Goal: Information Seeking & Learning: Learn about a topic

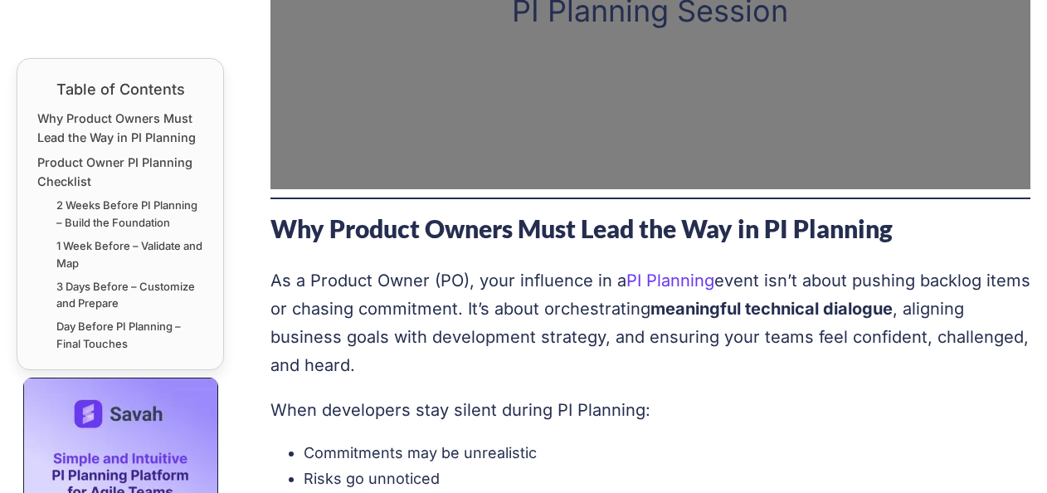
scroll to position [913, 0]
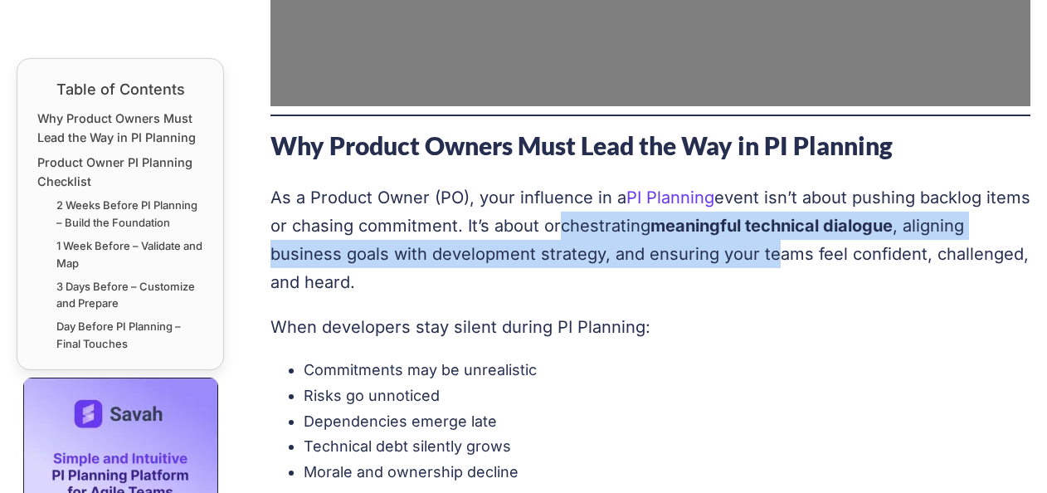
drag, startPoint x: 550, startPoint y: 230, endPoint x: 774, endPoint y: 240, distance: 224.2
click at [774, 240] on p "As a Product Owner (PO), your influence in a PI Planning event isn’t about push…" at bounding box center [650, 239] width 761 height 113
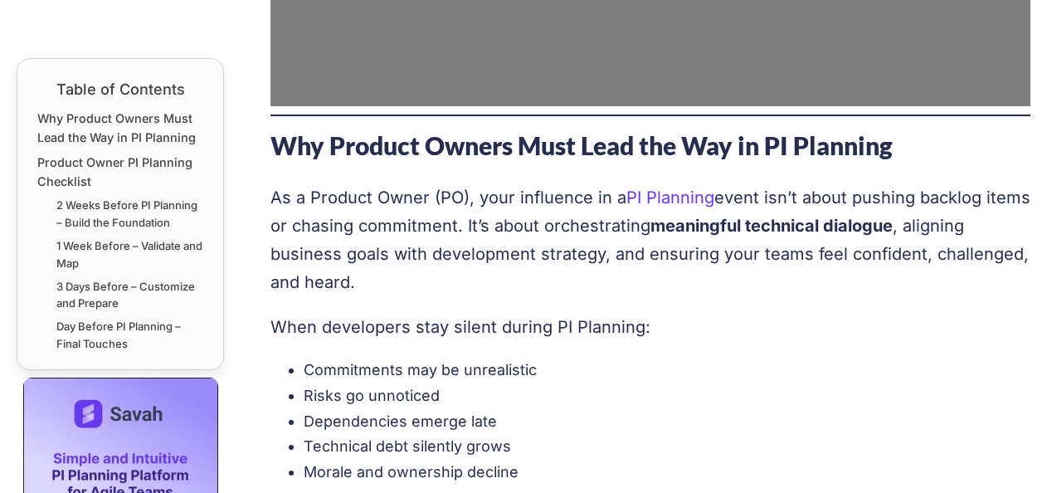
drag, startPoint x: 774, startPoint y: 240, endPoint x: 816, endPoint y: 289, distance: 64.7
click at [816, 289] on p "As a Product Owner (PO), your influence in a PI Planning event isn’t about push…" at bounding box center [650, 239] width 761 height 113
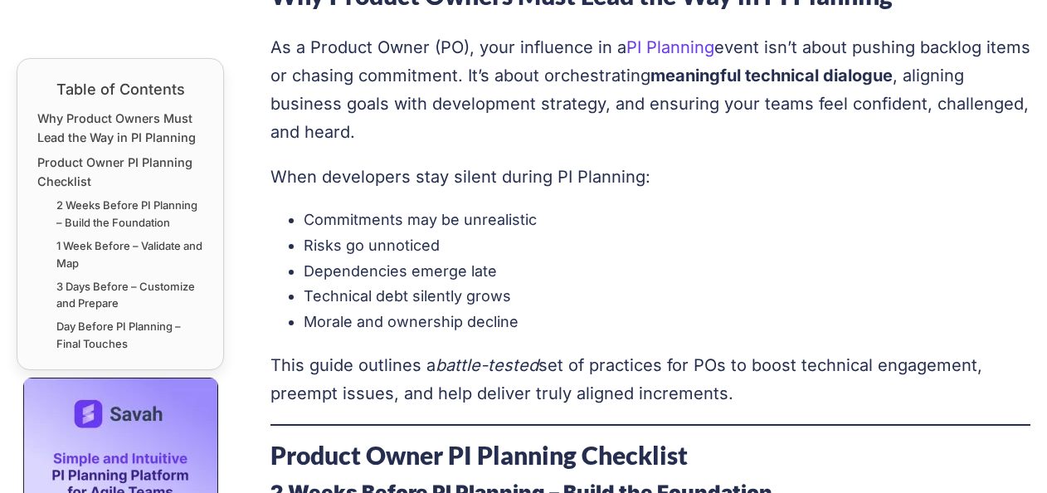
scroll to position [1078, 0]
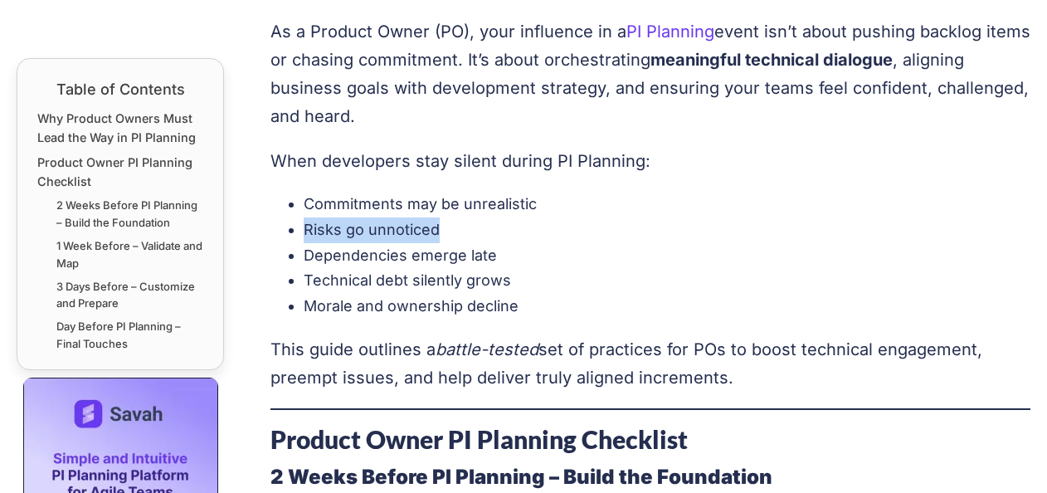
drag, startPoint x: 307, startPoint y: 229, endPoint x: 494, endPoint y: 221, distance: 187.7
click at [494, 221] on li "Risks go unnoticed" at bounding box center [668, 230] width 728 height 26
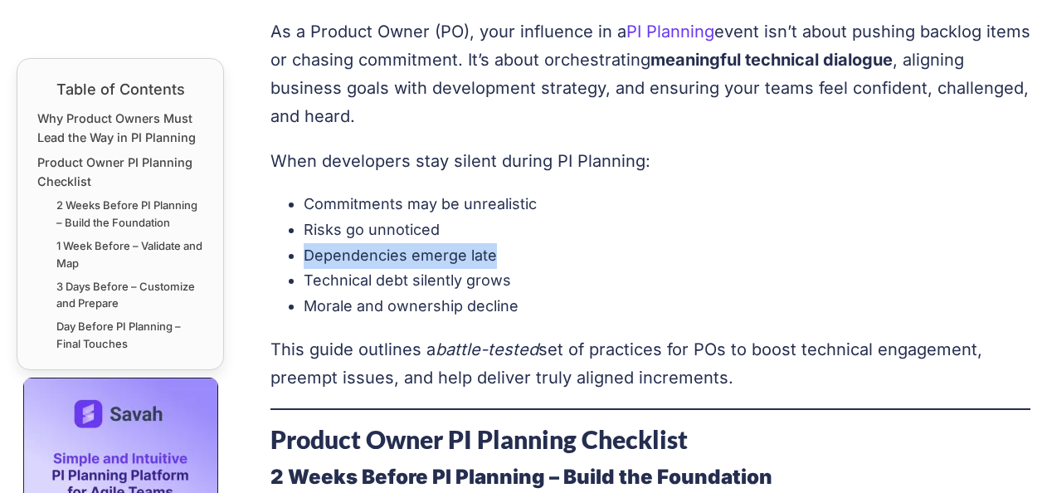
drag, startPoint x: 303, startPoint y: 252, endPoint x: 509, endPoint y: 254, distance: 206.6
click at [509, 254] on li "Dependencies emerge late" at bounding box center [668, 256] width 728 height 26
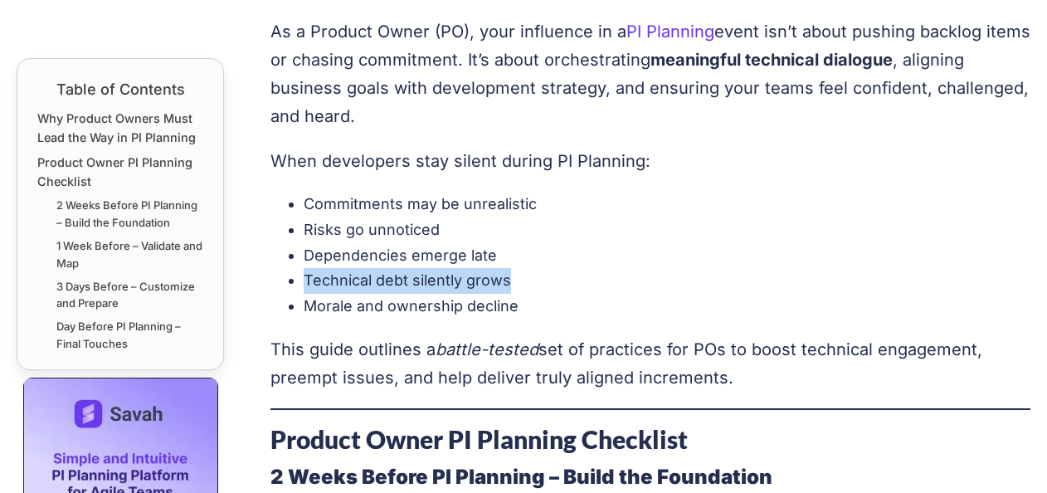
drag, startPoint x: 300, startPoint y: 278, endPoint x: 547, endPoint y: 277, distance: 246.4
click at [547, 277] on ul "Commitments may be unrealistic Risks go unnoticed Dependencies emerge late Tech…" at bounding box center [650, 255] width 761 height 127
drag, startPoint x: 547, startPoint y: 277, endPoint x: 420, endPoint y: 295, distance: 128.2
click at [420, 295] on li "Morale and ownership decline" at bounding box center [668, 307] width 728 height 26
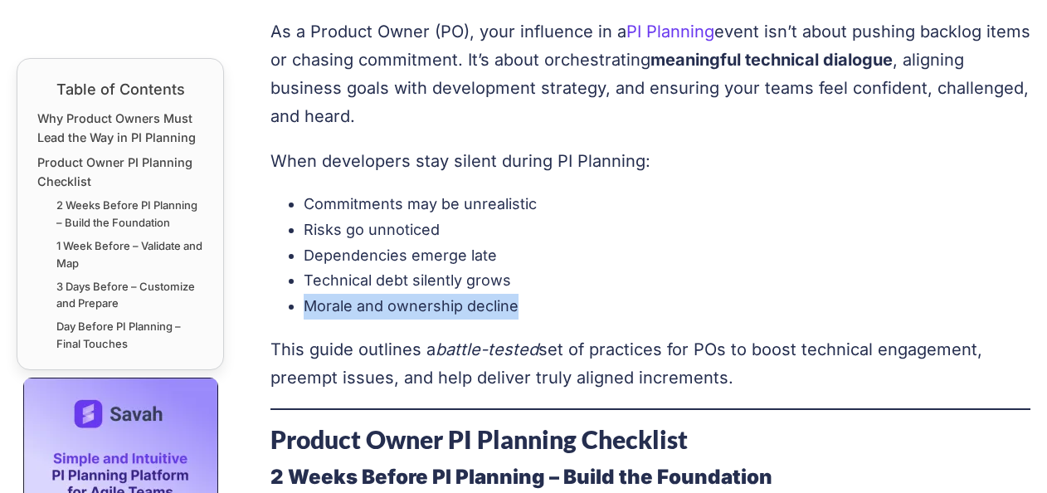
drag, startPoint x: 304, startPoint y: 304, endPoint x: 572, endPoint y: 295, distance: 268.9
click at [572, 295] on li "Morale and ownership decline" at bounding box center [668, 307] width 728 height 26
drag, startPoint x: 572, startPoint y: 295, endPoint x: 411, endPoint y: 309, distance: 161.5
click at [406, 314] on li "Morale and ownership decline" at bounding box center [668, 307] width 728 height 26
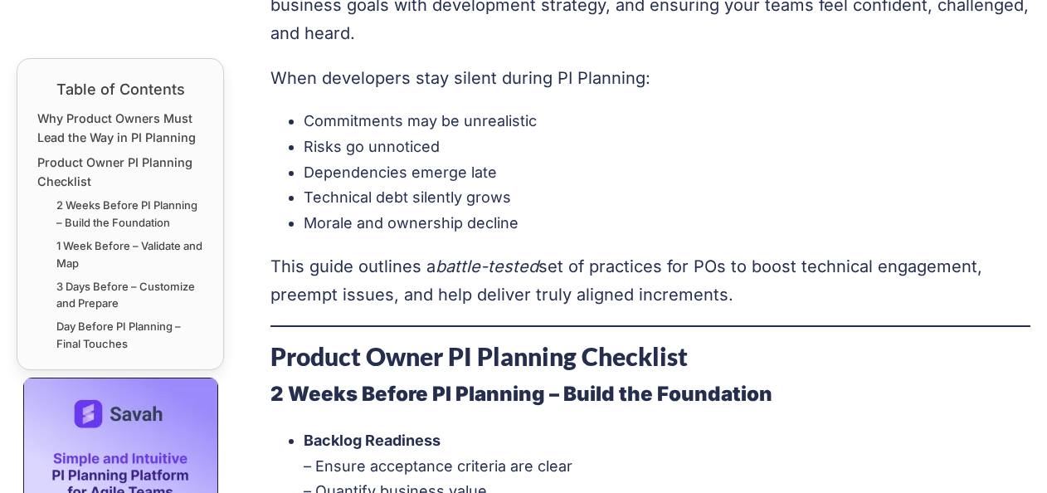
click at [426, 286] on p "This guide outlines a battle-tested set of practices for POs to boost technical…" at bounding box center [650, 280] width 761 height 56
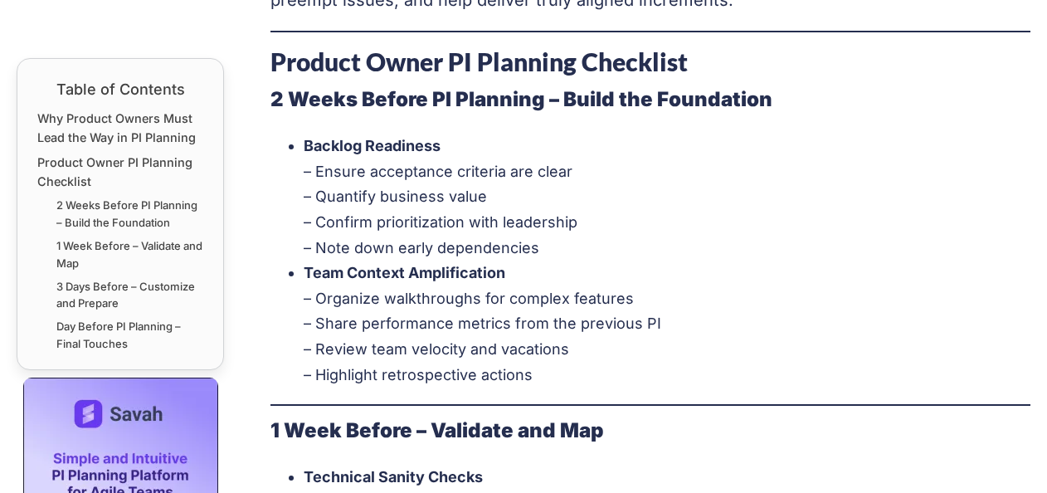
scroll to position [1493, 0]
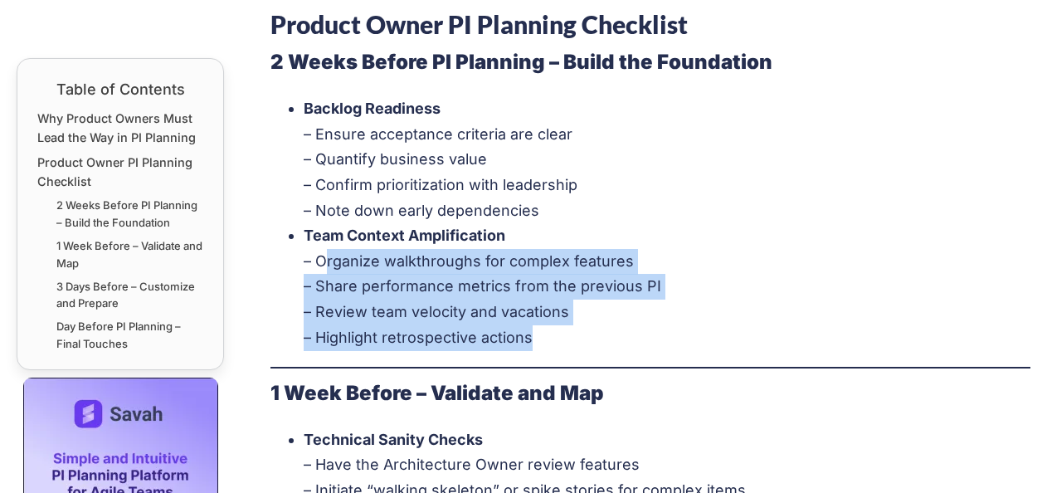
drag, startPoint x: 315, startPoint y: 255, endPoint x: 549, endPoint y: 337, distance: 247.9
click at [549, 337] on li "Team Context Amplification – Organize walkthroughs for complex features – Share…" at bounding box center [668, 286] width 728 height 127
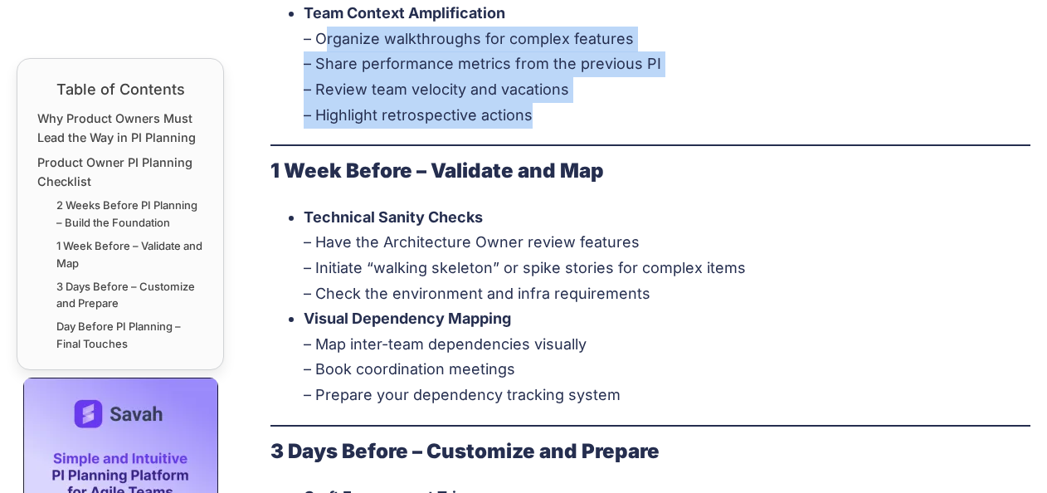
scroll to position [1742, 0]
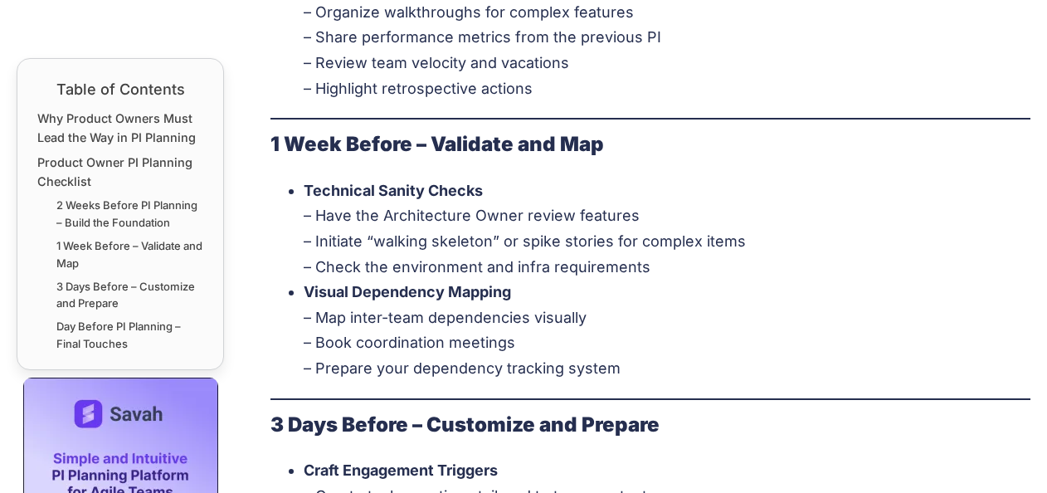
click at [607, 207] on li "Technical Sanity Checks – Have the Architecture Owner review features – Initiat…" at bounding box center [668, 228] width 728 height 101
click at [453, 236] on li "Technical Sanity Checks – Have the Architecture Owner review features – Initiat…" at bounding box center [668, 228] width 728 height 101
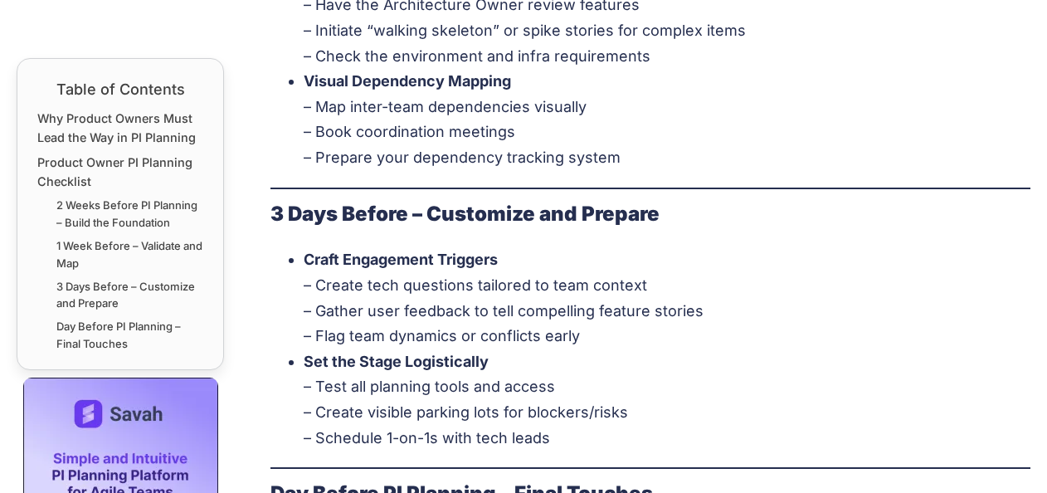
scroll to position [2036, 0]
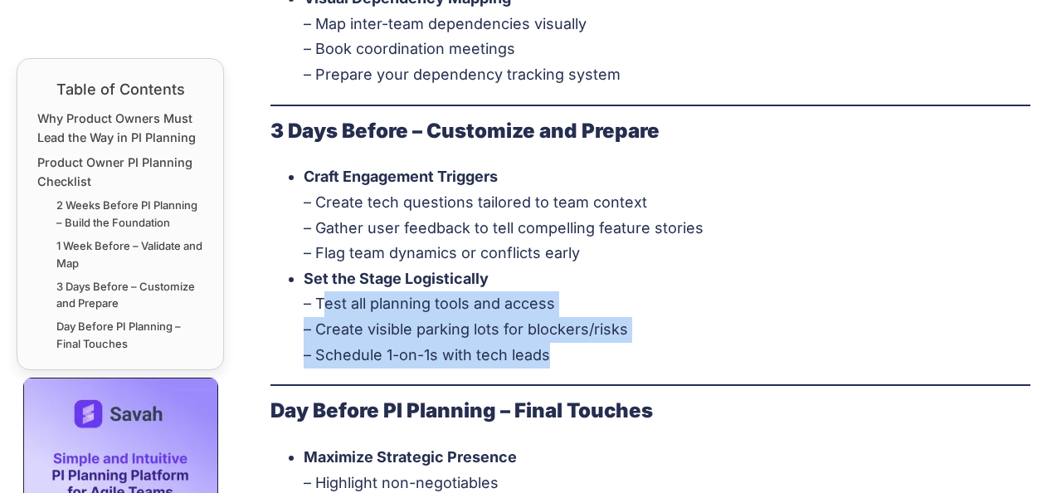
drag, startPoint x: 319, startPoint y: 300, endPoint x: 626, endPoint y: 350, distance: 311.8
click at [626, 350] on li "Set the Stage Logistically – Test all planning tools and access – Create visibl…" at bounding box center [668, 316] width 728 height 101
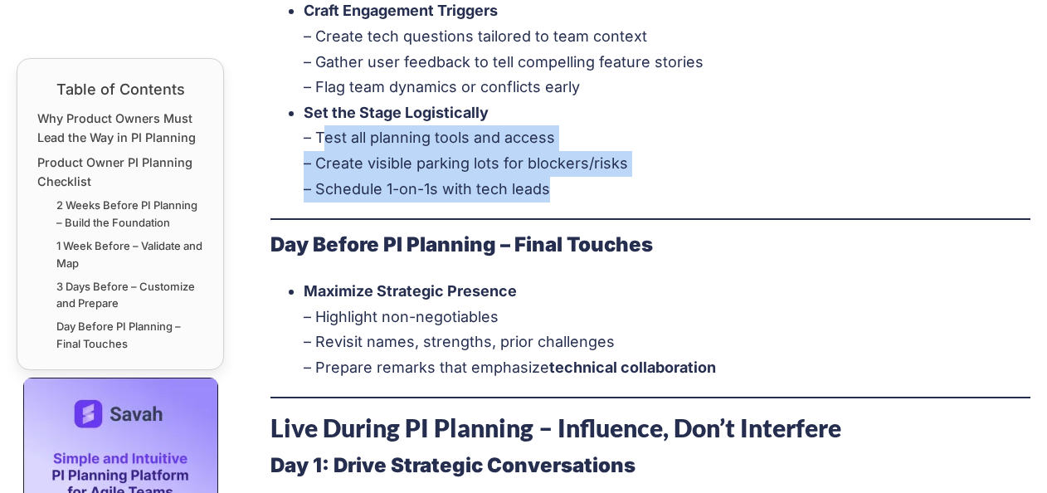
scroll to position [2285, 0]
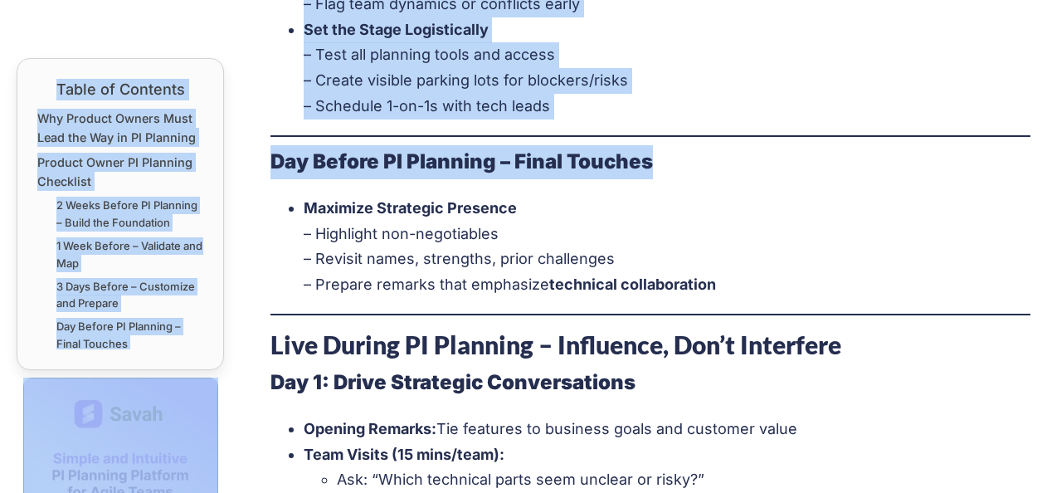
drag, startPoint x: 267, startPoint y: 158, endPoint x: 748, endPoint y: 147, distance: 481.3
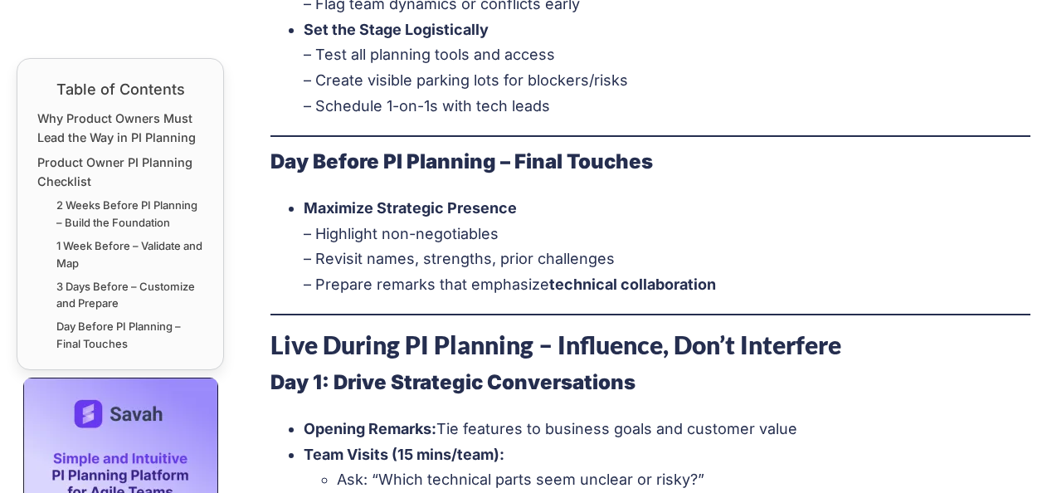
drag, startPoint x: 747, startPoint y: 147, endPoint x: 522, endPoint y: 203, distance: 232.6
click at [522, 203] on li "Maximize Strategic Presence – Highlight non-negotiables – Revisit names, streng…" at bounding box center [668, 246] width 728 height 101
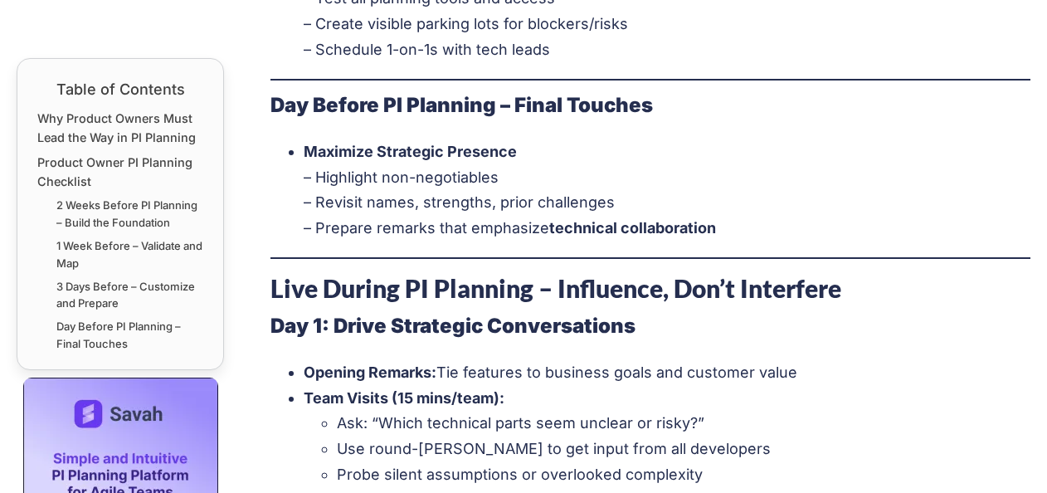
scroll to position [2368, 0]
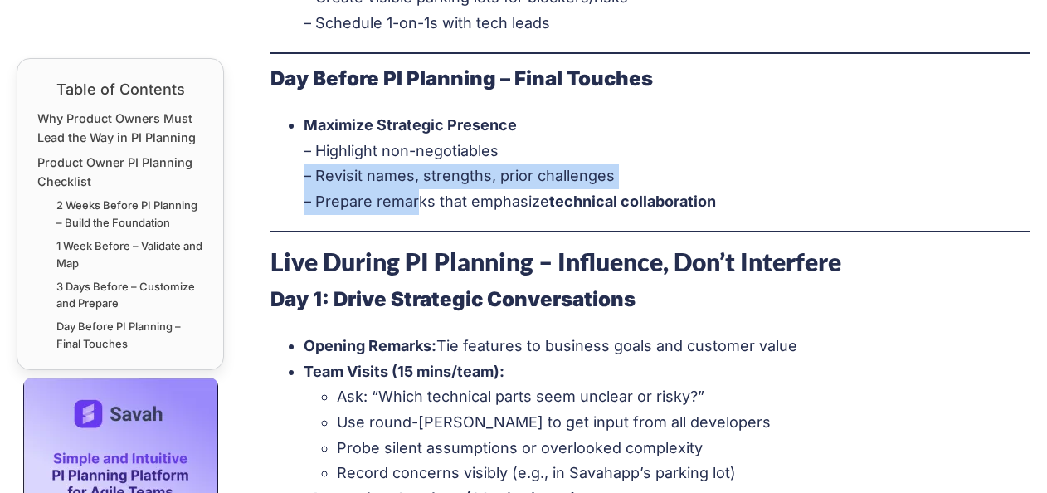
drag, startPoint x: 419, startPoint y: 201, endPoint x: 697, endPoint y: 184, distance: 278.4
click at [697, 184] on li "Maximize Strategic Presence – Highlight non-negotiables – Revisit names, streng…" at bounding box center [668, 163] width 728 height 101
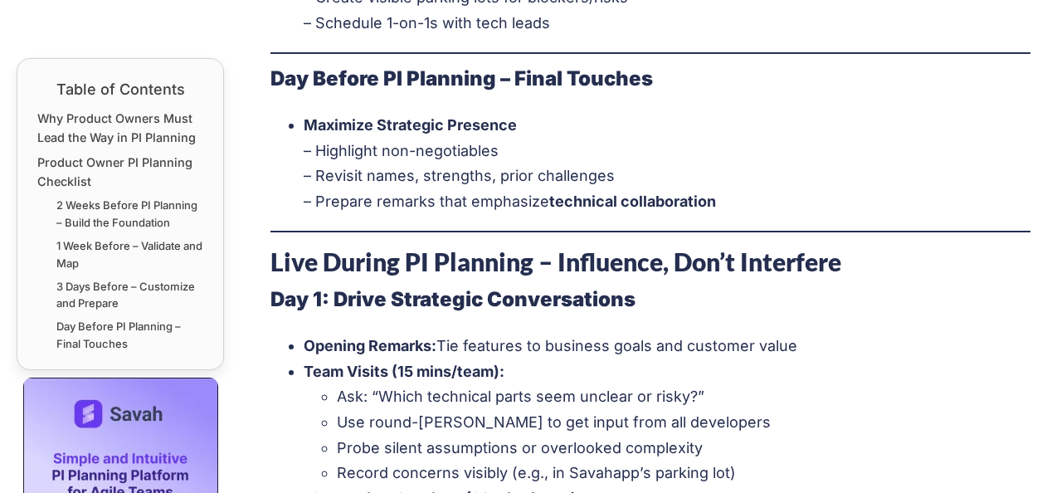
drag, startPoint x: 697, startPoint y: 184, endPoint x: 536, endPoint y: 252, distance: 174.7
click at [533, 258] on strong "Live During PI Planning – Influence, Don’t Interfere" at bounding box center [555, 261] width 571 height 30
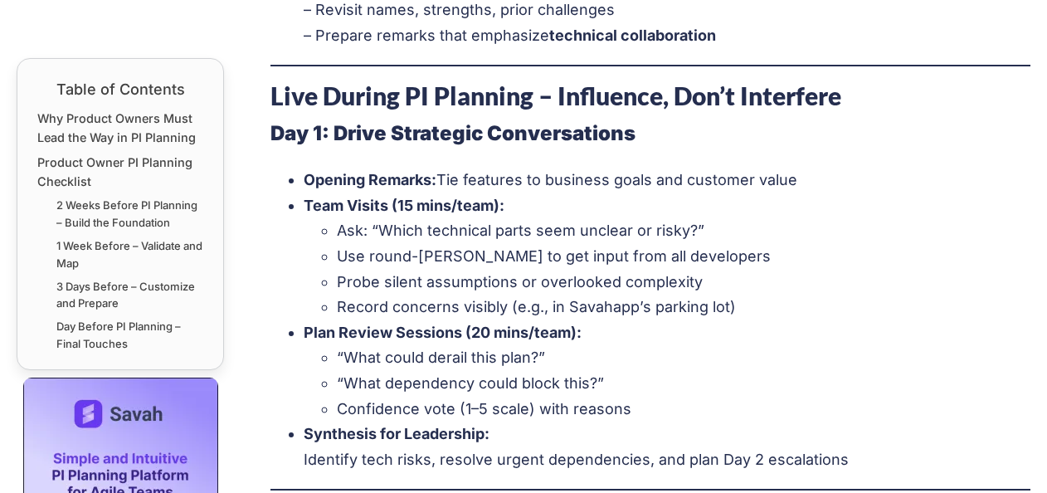
scroll to position [2617, 0]
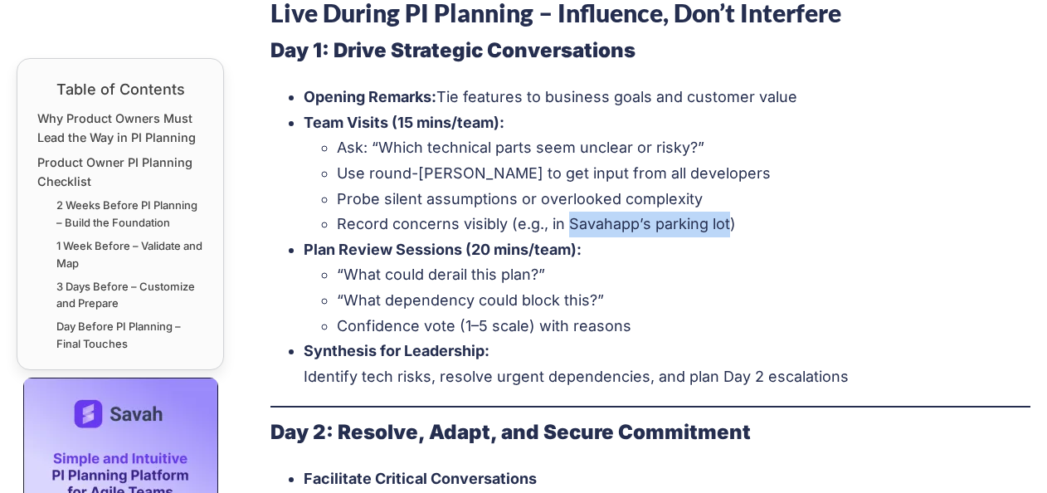
drag, startPoint x: 568, startPoint y: 220, endPoint x: 726, endPoint y: 216, distance: 157.7
click at [726, 216] on li "Record concerns visibly (e.g., in Savahapp’s parking lot)" at bounding box center [684, 225] width 694 height 26
copy li "Savahapp’s parking lot"
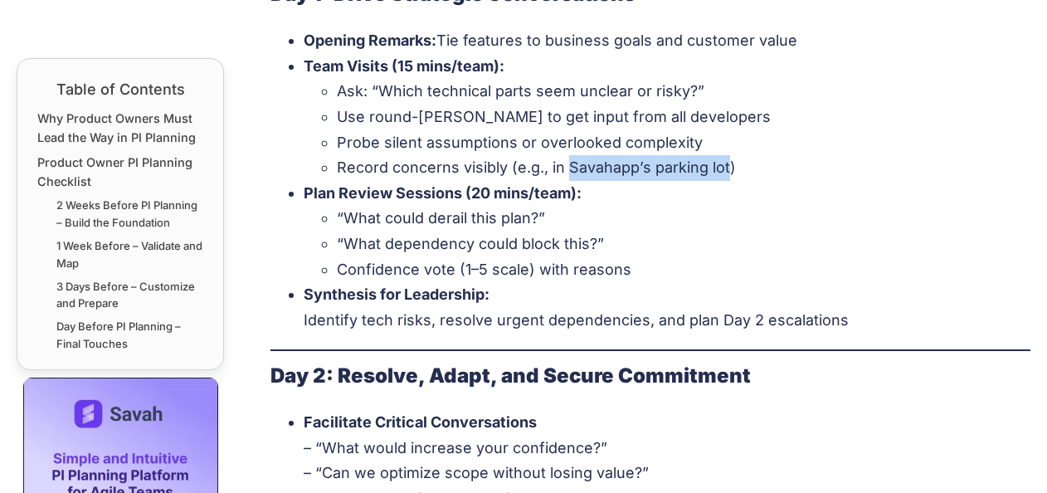
scroll to position [2699, 0]
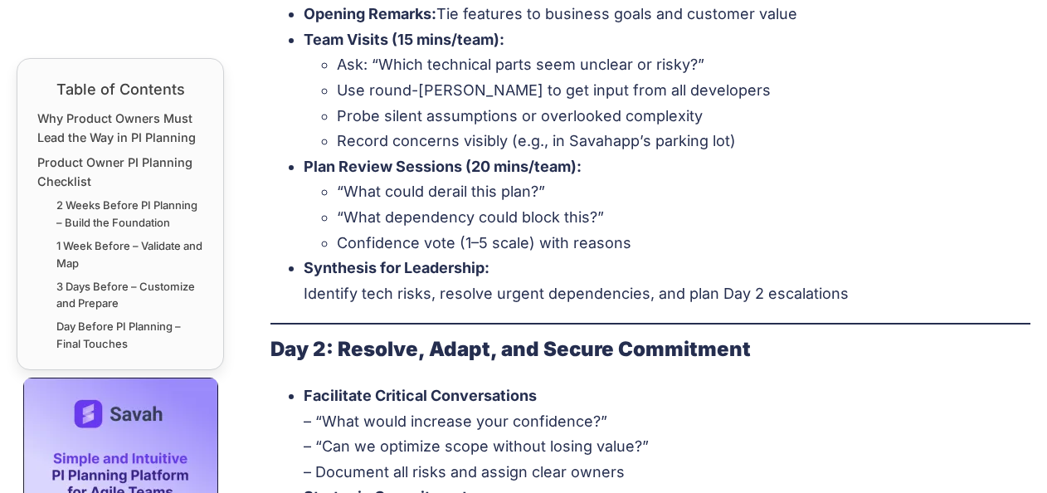
click at [796, 187] on li "“What could derail this plan?”" at bounding box center [684, 192] width 694 height 26
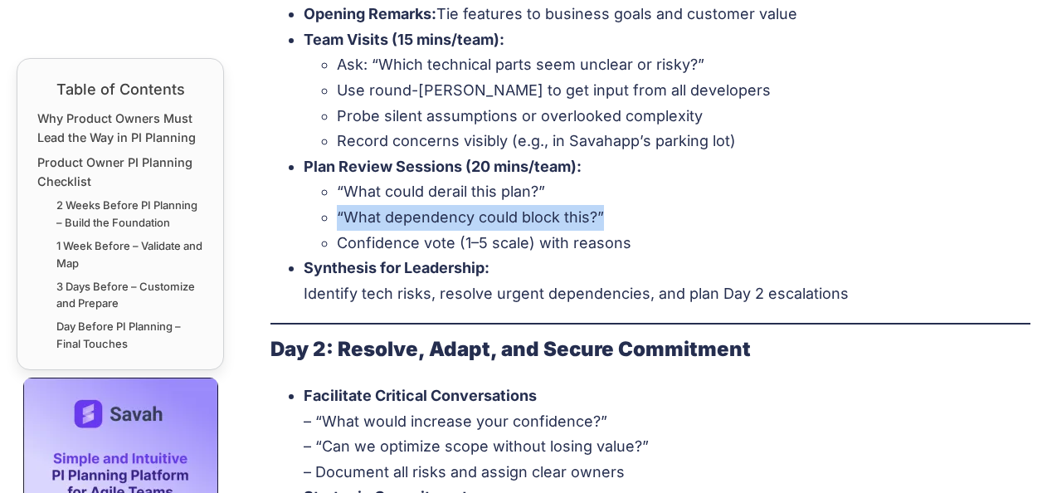
drag, startPoint x: 339, startPoint y: 216, endPoint x: 647, endPoint y: 219, distance: 307.8
click at [647, 219] on li "“What dependency could block this?”" at bounding box center [684, 218] width 694 height 26
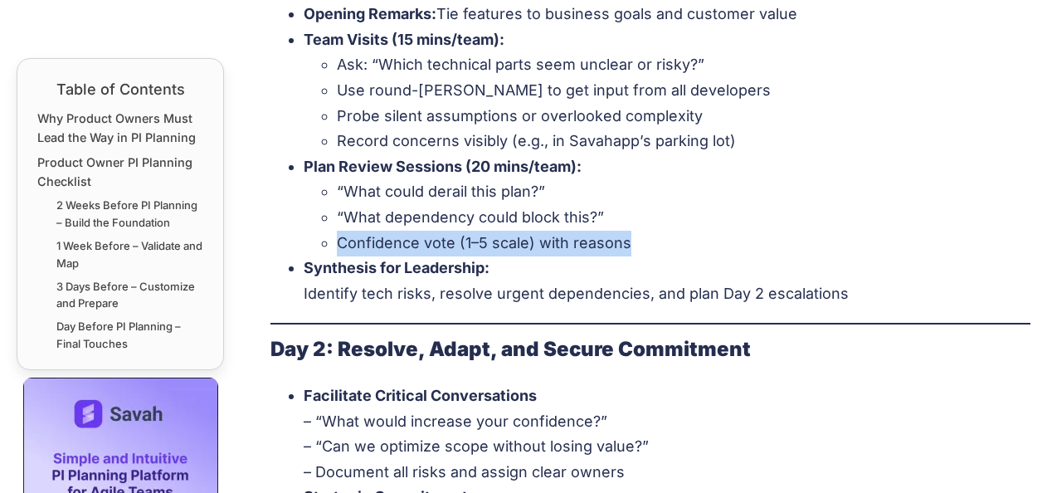
drag, startPoint x: 337, startPoint y: 239, endPoint x: 699, endPoint y: 232, distance: 362.6
click at [699, 232] on li "Confidence vote (1–5 scale) with reasons" at bounding box center [684, 244] width 694 height 26
drag, startPoint x: 298, startPoint y: 293, endPoint x: 882, endPoint y: 296, distance: 584.0
click at [882, 296] on ul "Opening Remarks: Tie features to business goals and customer value Team Visits …" at bounding box center [650, 154] width 761 height 304
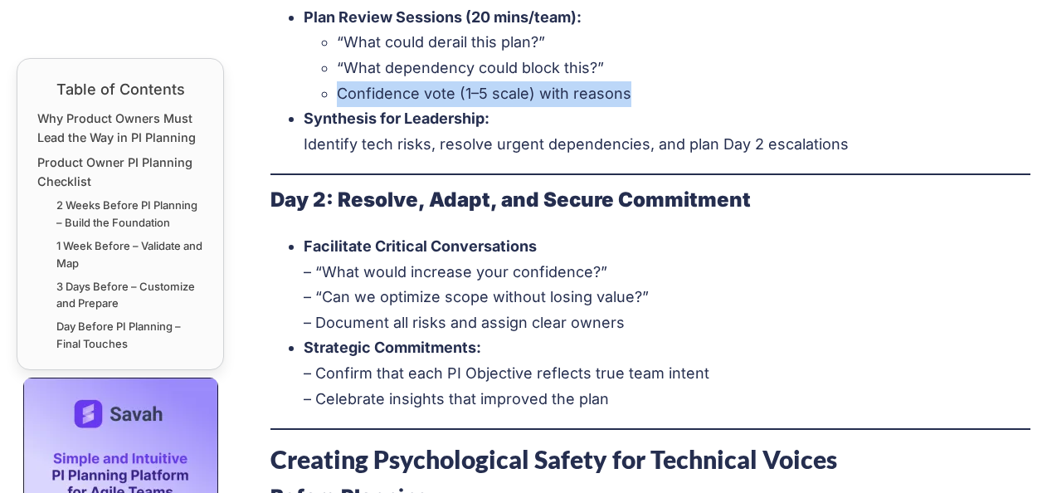
scroll to position [2865, 0]
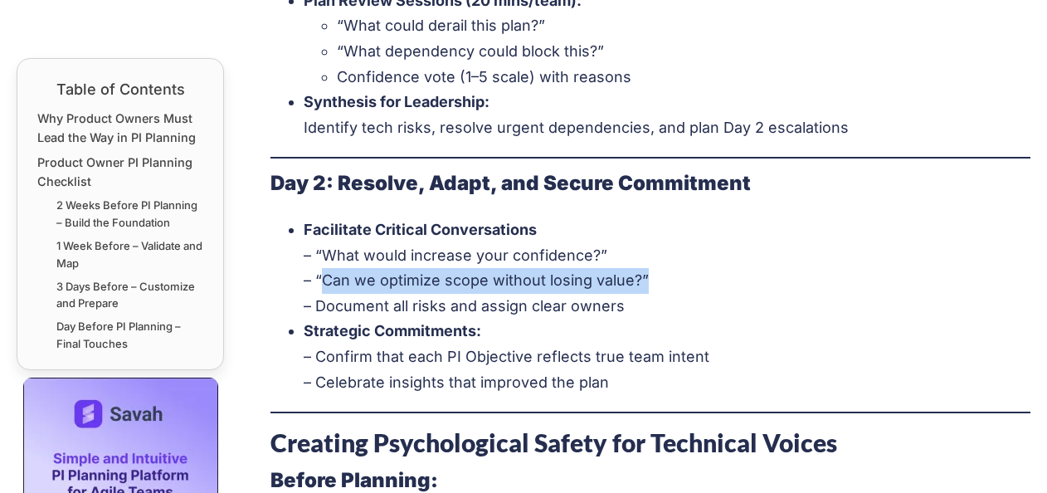
drag, startPoint x: 321, startPoint y: 280, endPoint x: 689, endPoint y: 282, distance: 367.5
click at [689, 282] on li "Facilitate Critical Conversations – “What would increase your confidence?” – “C…" at bounding box center [668, 267] width 728 height 101
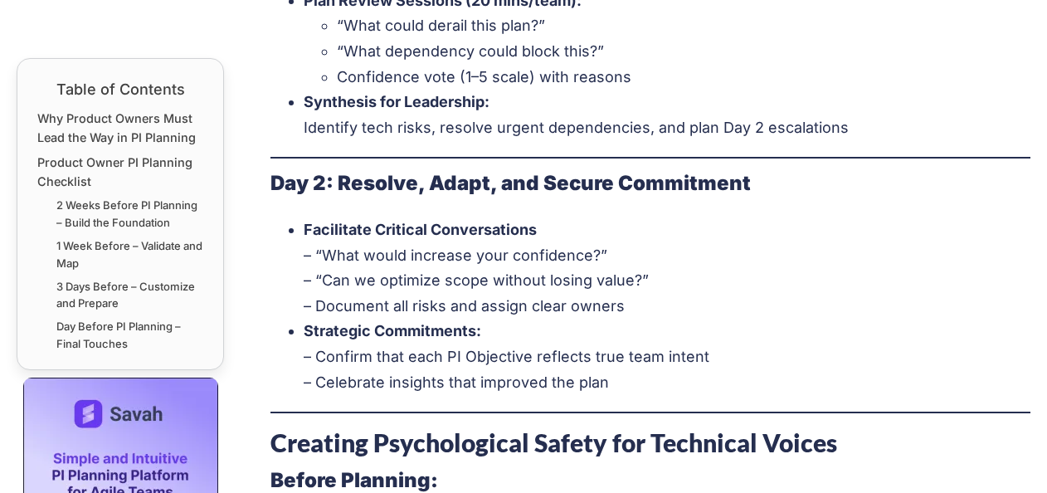
click at [533, 251] on li "Facilitate Critical Conversations – “What would increase your confidence?” – “C…" at bounding box center [668, 267] width 728 height 101
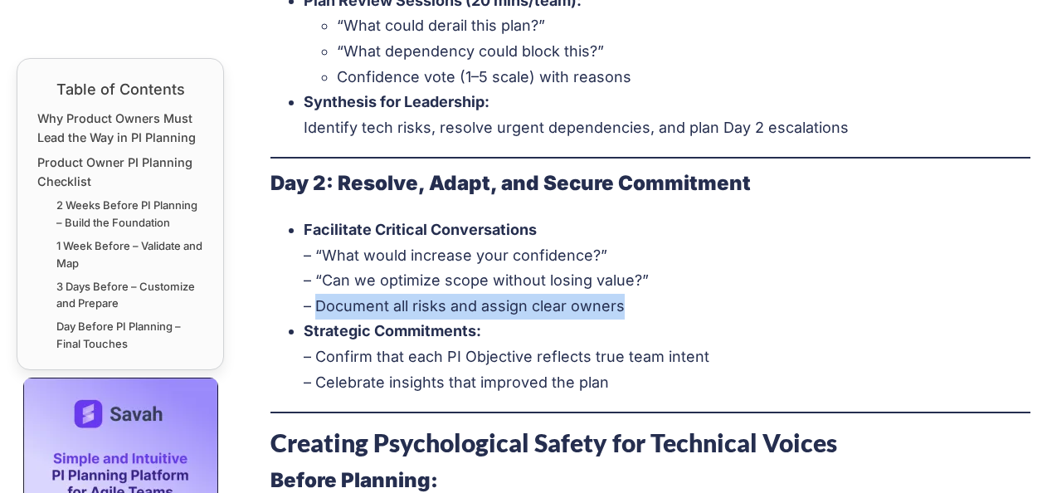
drag, startPoint x: 314, startPoint y: 299, endPoint x: 706, endPoint y: 299, distance: 392.4
click at [707, 299] on li "Facilitate Critical Conversations – “What would increase your confidence?” – “C…" at bounding box center [668, 267] width 728 height 101
drag, startPoint x: 314, startPoint y: 353, endPoint x: 714, endPoint y: 347, distance: 400.7
click at [734, 350] on li "Strategic Commitments: – Confirm that each PI Objective reflects true team inte…" at bounding box center [668, 357] width 728 height 76
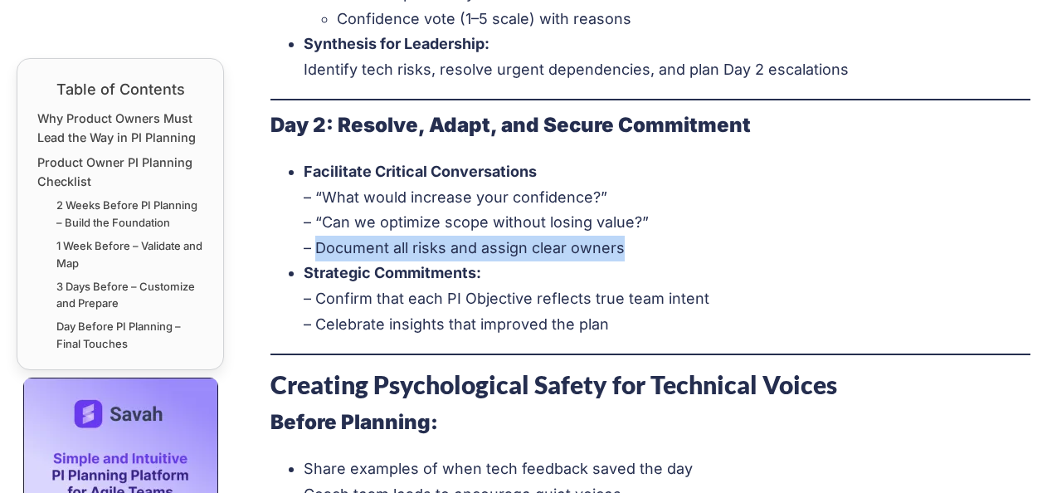
scroll to position [3031, 0]
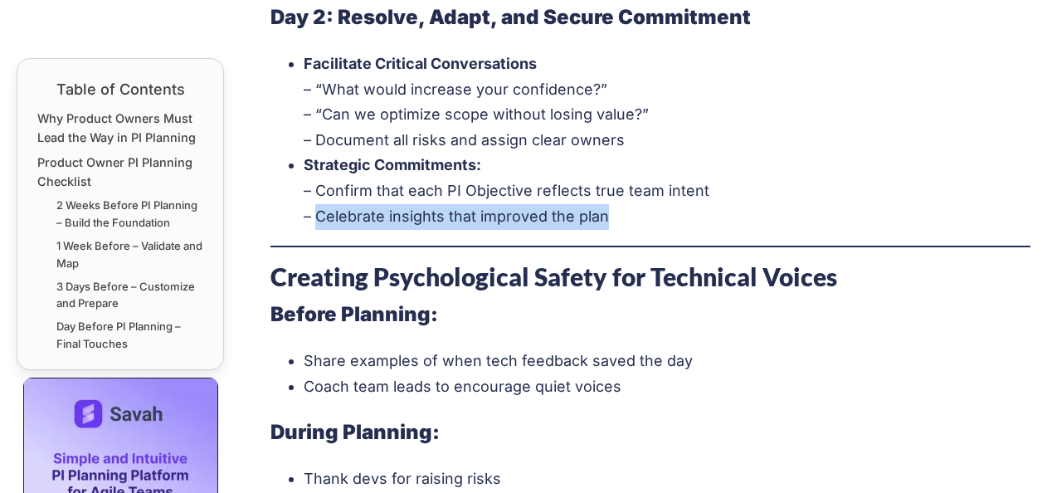
drag, startPoint x: 316, startPoint y: 217, endPoint x: 726, endPoint y: 210, distance: 409.9
click at [726, 210] on li "Strategic Commitments: – Confirm that each PI Objective reflects true team inte…" at bounding box center [668, 191] width 728 height 76
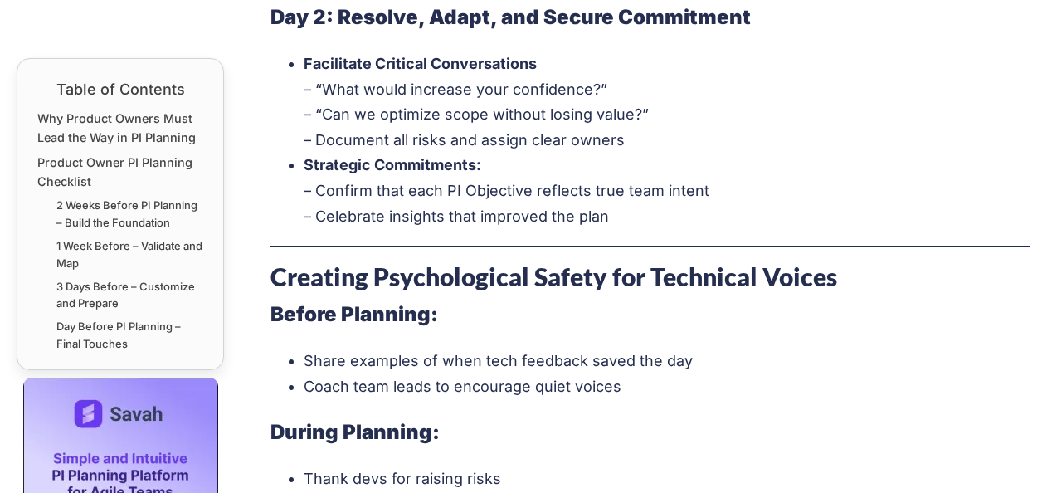
drag, startPoint x: 726, startPoint y: 210, endPoint x: 602, endPoint y: 231, distance: 125.3
click at [602, 231] on span "0 Shares PI Planning Session Why Product Owners Must Lead the Way in PI Plannin…" at bounding box center [650, 8] width 761 height 4948
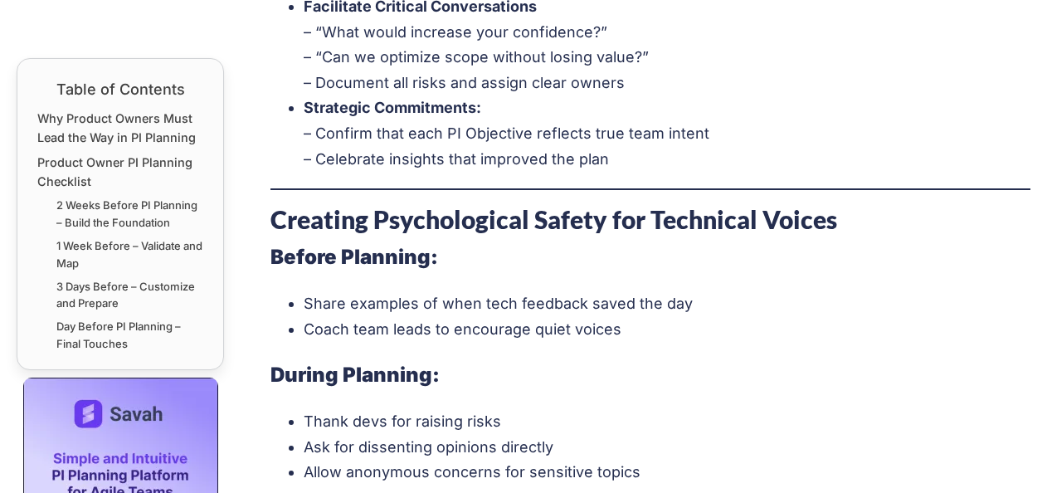
scroll to position [3114, 0]
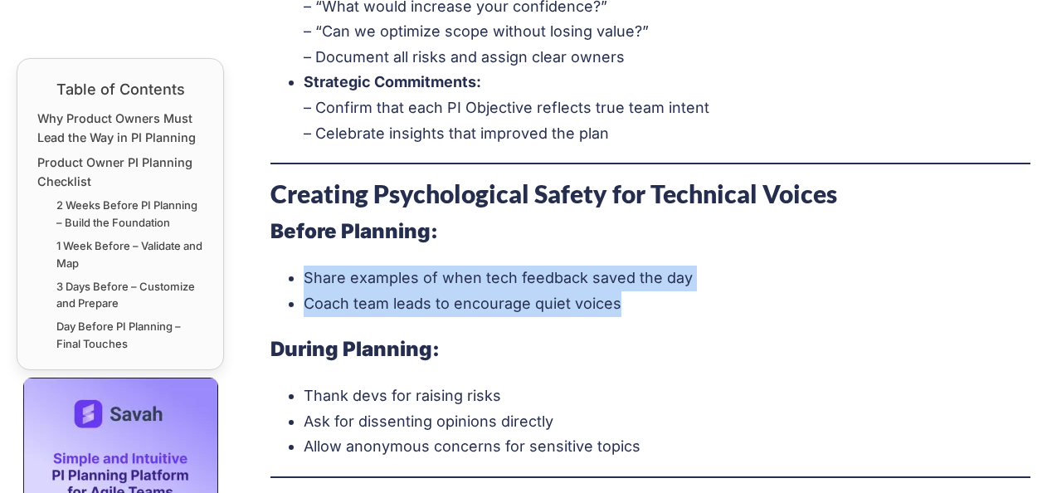
drag, startPoint x: 305, startPoint y: 275, endPoint x: 695, endPoint y: 299, distance: 390.6
click at [695, 299] on ul "Share examples of when tech feedback saved the day Coach team leads to encourag…" at bounding box center [650, 290] width 761 height 51
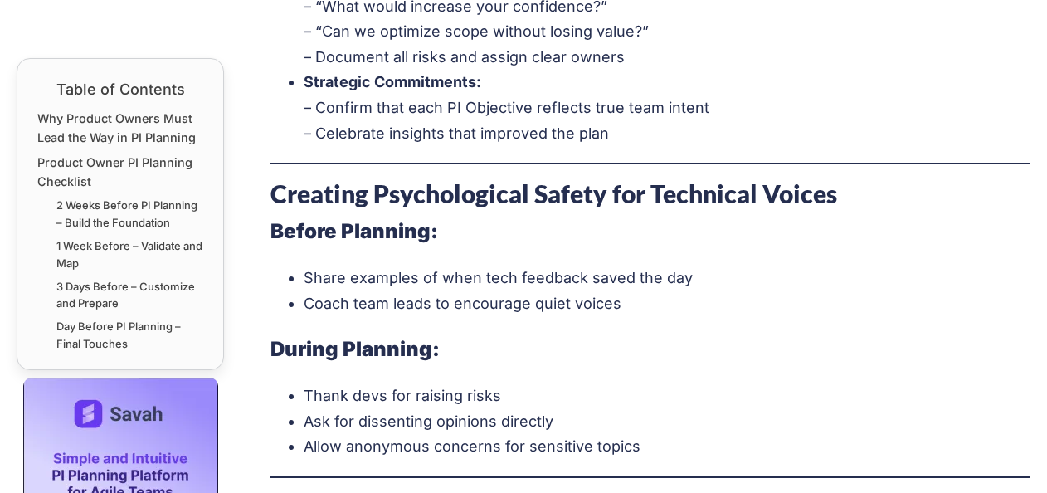
drag, startPoint x: 695, startPoint y: 299, endPoint x: 592, endPoint y: 323, distance: 105.6
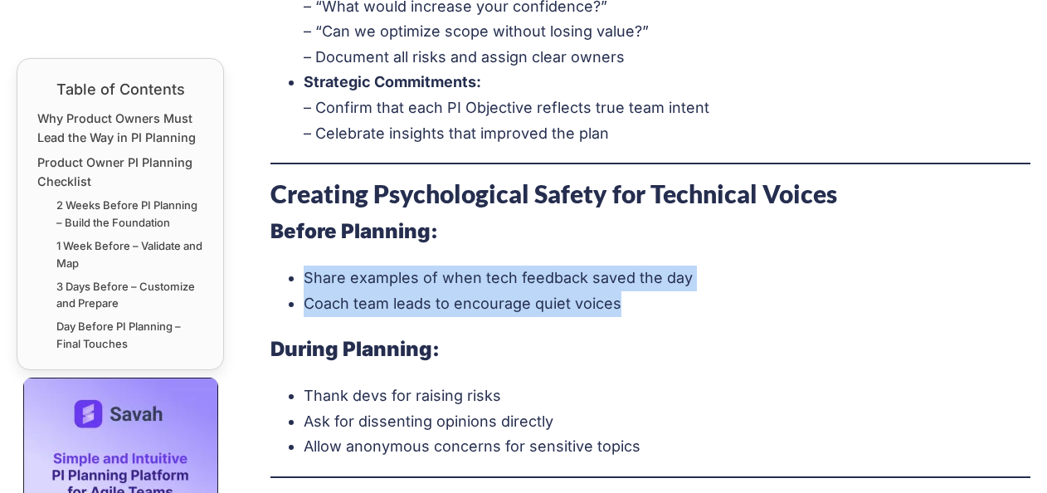
drag, startPoint x: 305, startPoint y: 277, endPoint x: 634, endPoint y: 294, distance: 328.9
click at [634, 294] on ul "Share examples of when tech feedback saved the day Coach team leads to encourag…" at bounding box center [650, 290] width 761 height 51
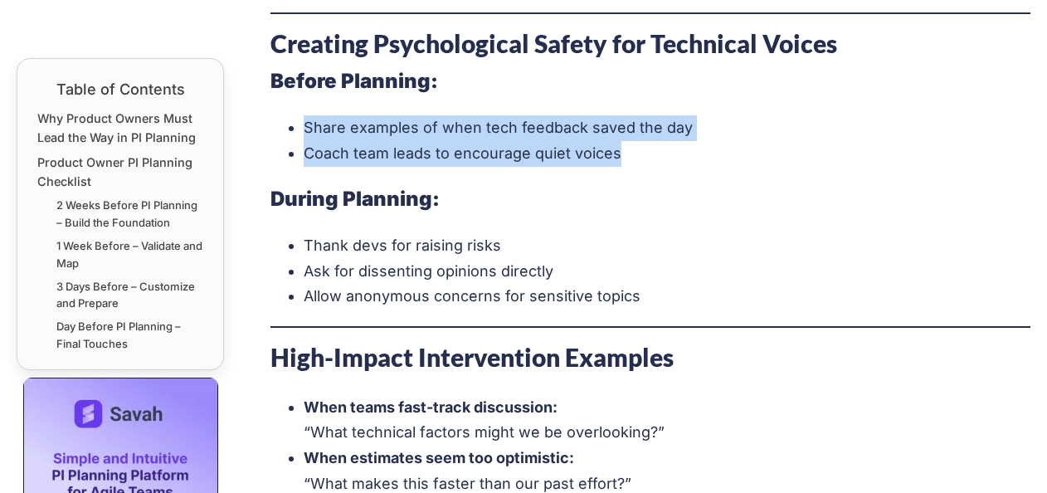
scroll to position [3280, 0]
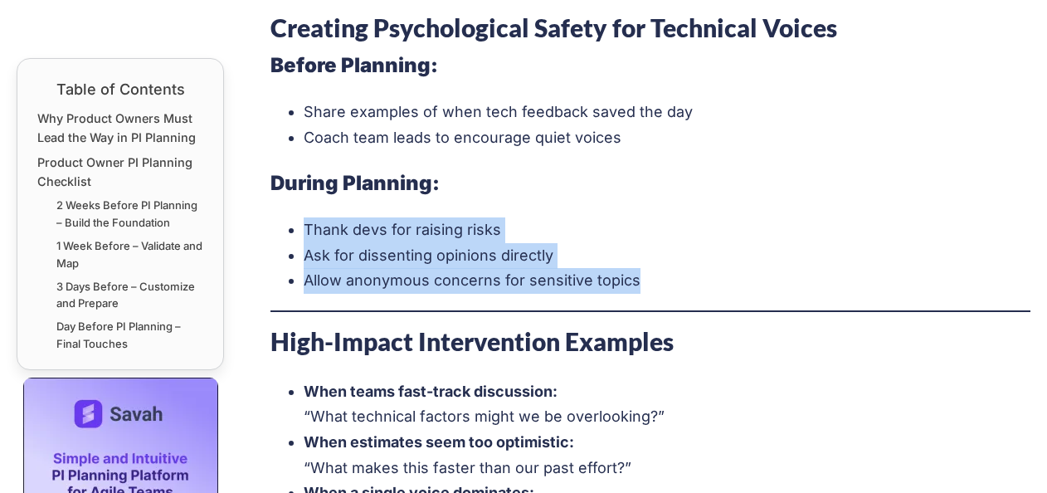
drag, startPoint x: 299, startPoint y: 221, endPoint x: 674, endPoint y: 279, distance: 379.4
click at [674, 279] on ul "Thank devs for raising risks Ask for dissenting opinions directly Allow anonymo…" at bounding box center [650, 255] width 761 height 76
click at [367, 226] on li "Thank devs for raising risks" at bounding box center [668, 230] width 728 height 26
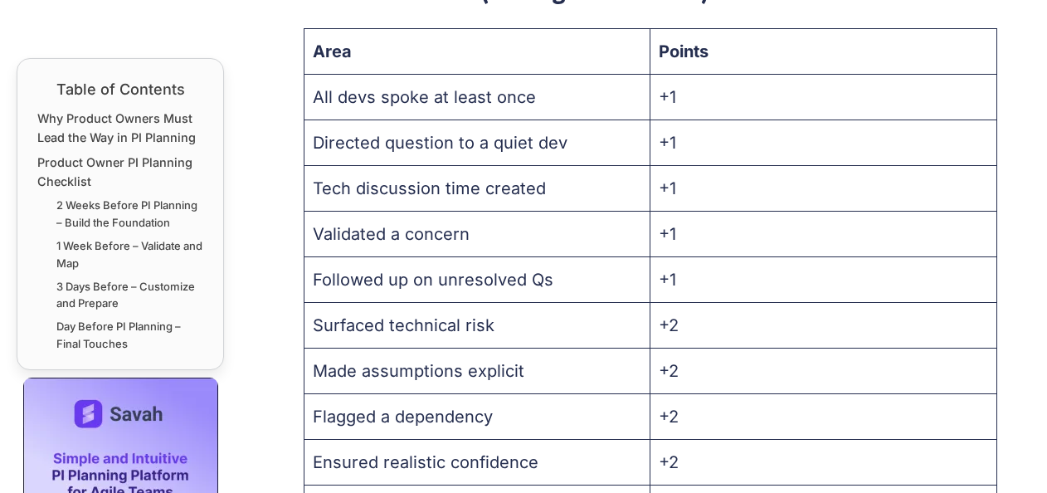
scroll to position [4525, 0]
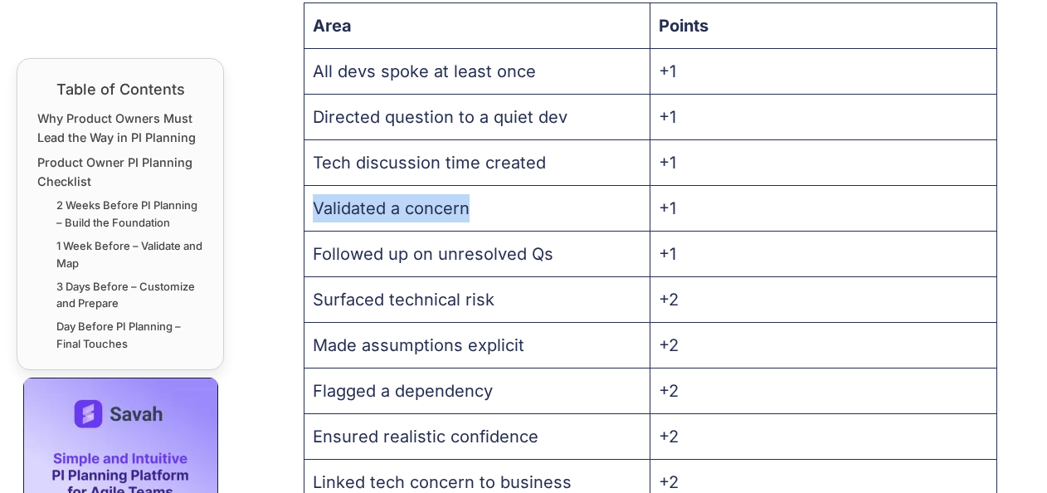
drag, startPoint x: 317, startPoint y: 203, endPoint x: 539, endPoint y: 187, distance: 222.9
click at [539, 187] on td "Validated a concern" at bounding box center [477, 209] width 347 height 46
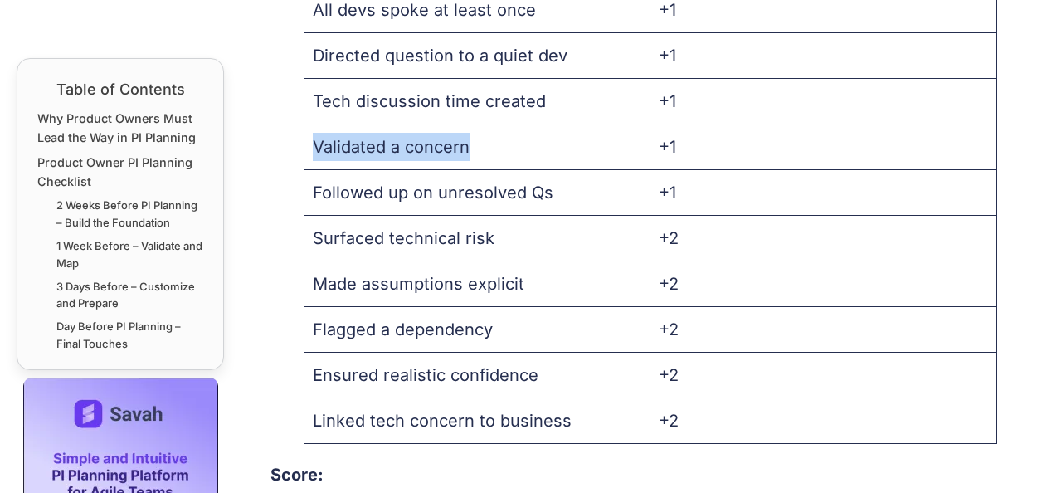
scroll to position [4607, 0]
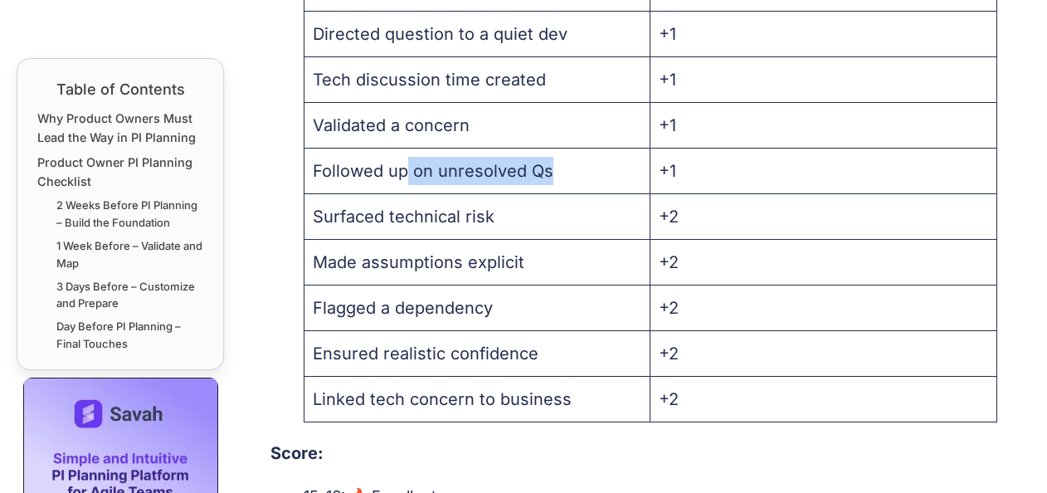
drag, startPoint x: 406, startPoint y: 173, endPoint x: 546, endPoint y: 163, distance: 139.7
click at [546, 163] on td "Followed up on unresolved Qs" at bounding box center [477, 171] width 347 height 46
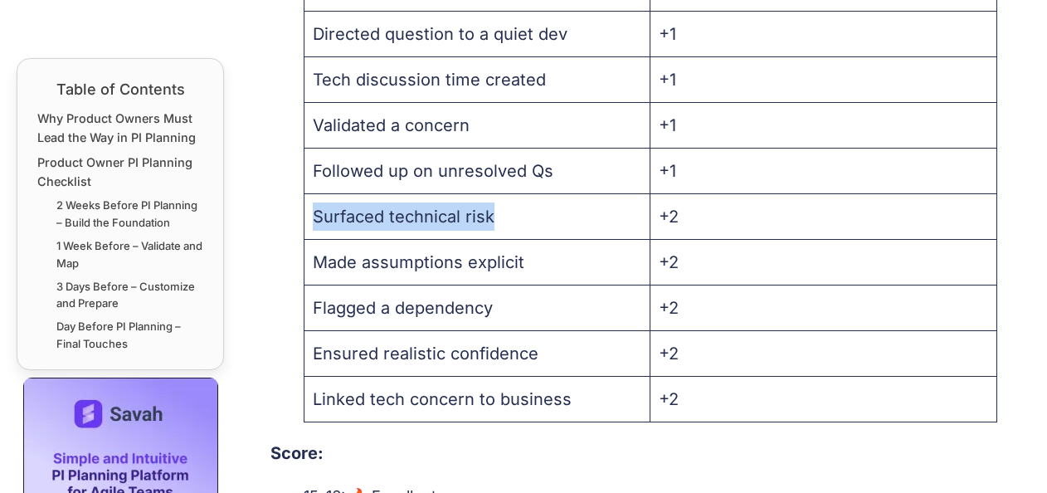
drag, startPoint x: 313, startPoint y: 209, endPoint x: 577, endPoint y: 201, distance: 263.9
click at [577, 201] on td "Surfaced technical risk" at bounding box center [477, 217] width 347 height 46
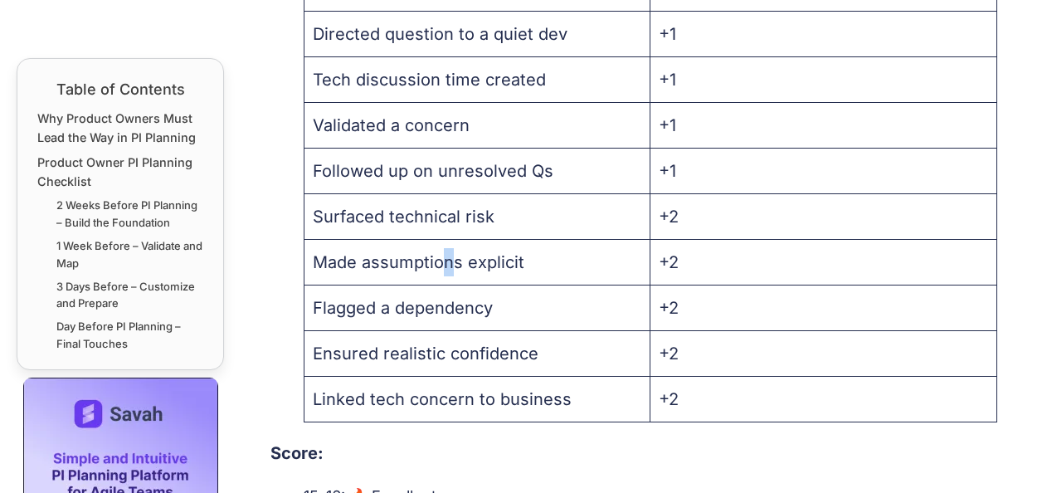
drag, startPoint x: 577, startPoint y: 201, endPoint x: 446, endPoint y: 263, distance: 144.3
click at [446, 263] on td "Made assumptions explicit" at bounding box center [477, 263] width 347 height 46
drag, startPoint x: 446, startPoint y: 263, endPoint x: 360, endPoint y: 267, distance: 86.4
click at [360, 267] on td "Made assumptions explicit" at bounding box center [477, 263] width 347 height 46
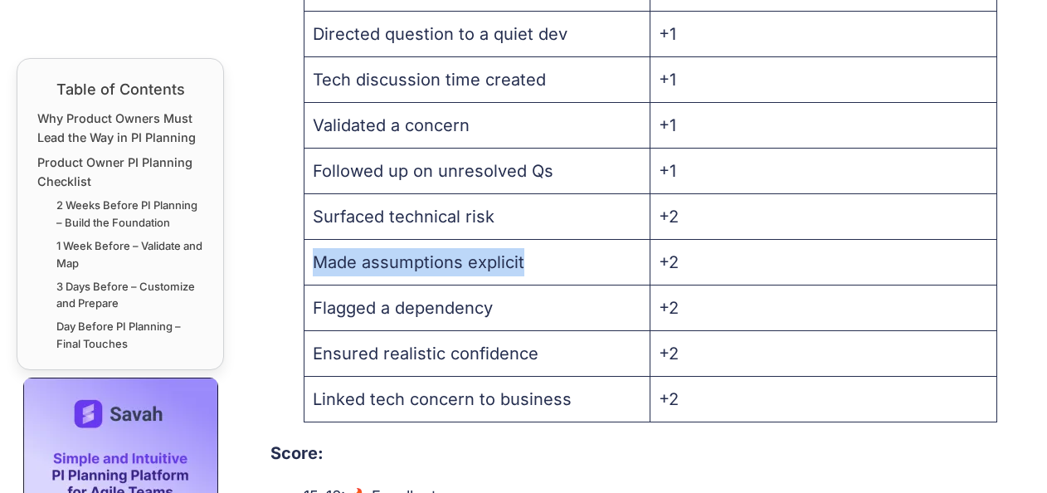
drag, startPoint x: 329, startPoint y: 260, endPoint x: 545, endPoint y: 247, distance: 216.9
click at [545, 247] on td "Made assumptions explicit" at bounding box center [477, 263] width 347 height 46
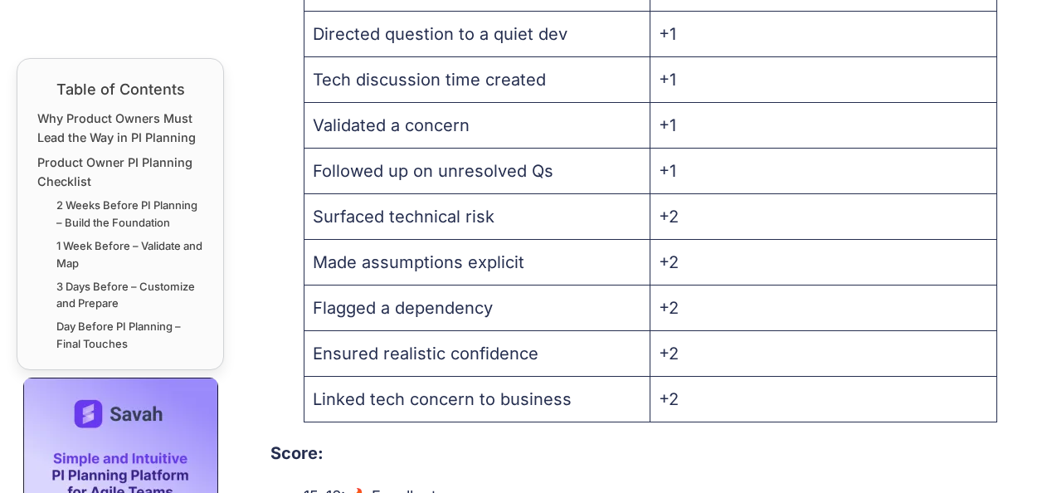
drag, startPoint x: 545, startPoint y: 247, endPoint x: 467, endPoint y: 294, distance: 90.8
click at [467, 294] on td "Flagged a dependency" at bounding box center [477, 308] width 347 height 46
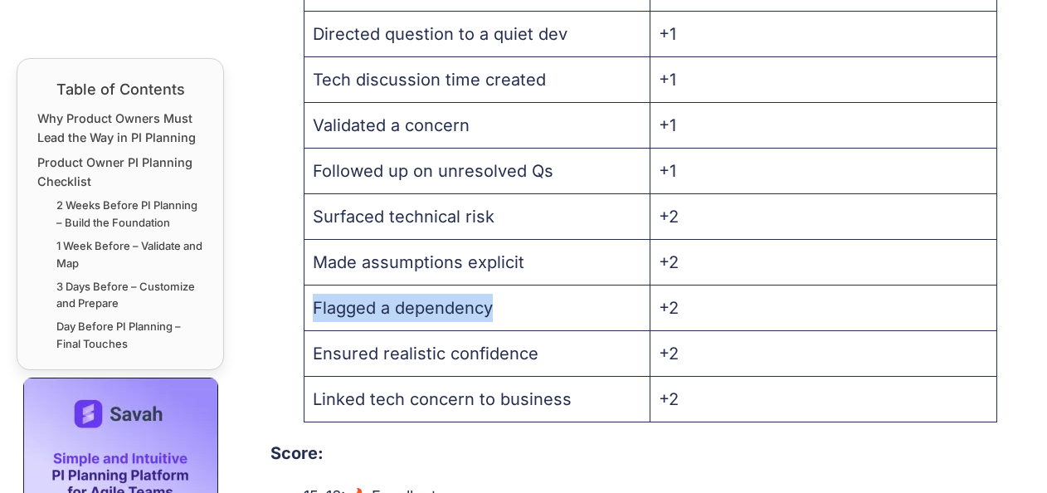
drag, startPoint x: 307, startPoint y: 308, endPoint x: 503, endPoint y: 300, distance: 195.9
click at [503, 300] on td "Flagged a dependency" at bounding box center [477, 308] width 347 height 46
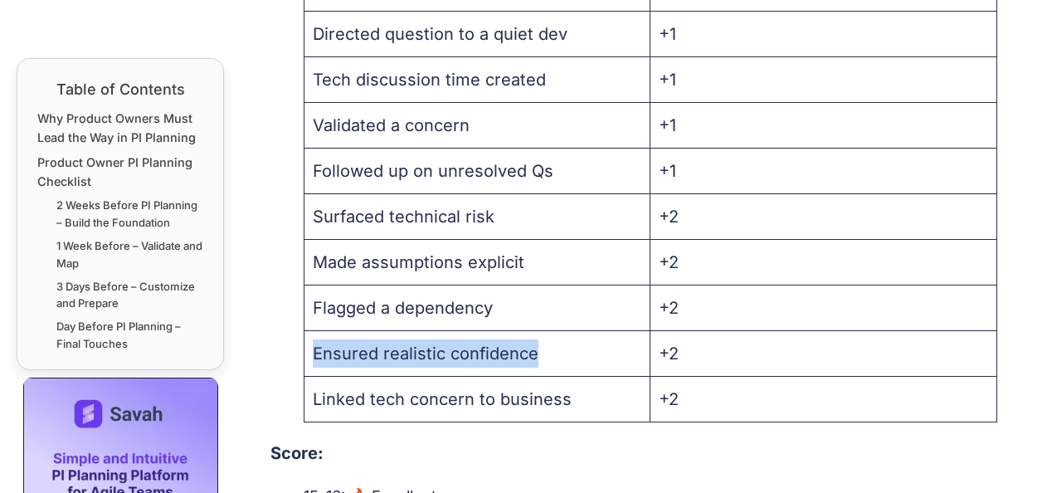
drag, startPoint x: 308, startPoint y: 348, endPoint x: 604, endPoint y: 339, distance: 296.3
click at [604, 339] on td "Ensured realistic confidence" at bounding box center [477, 354] width 347 height 46
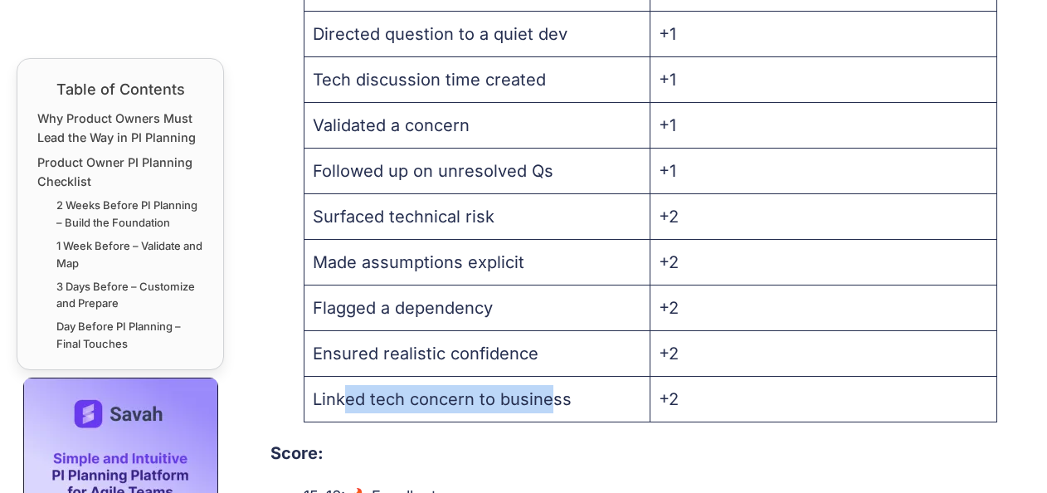
drag, startPoint x: 340, startPoint y: 398, endPoint x: 547, endPoint y: 390, distance: 206.7
click at [547, 390] on td "Linked tech concern to business" at bounding box center [477, 400] width 347 height 46
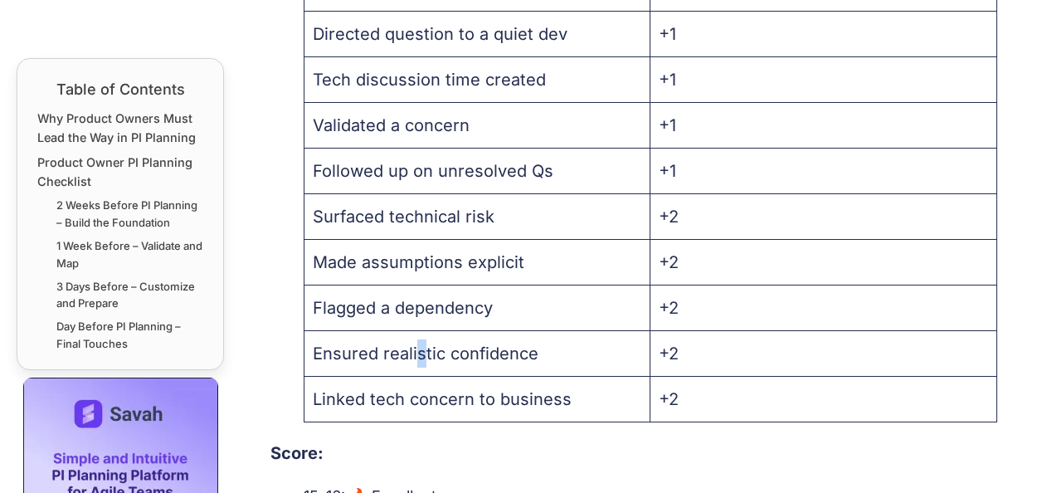
drag, startPoint x: 543, startPoint y: 390, endPoint x: 418, endPoint y: 363, distance: 127.2
click at [418, 363] on td "Ensured realistic confidence" at bounding box center [477, 354] width 347 height 46
drag, startPoint x: 418, startPoint y: 363, endPoint x: 368, endPoint y: 314, distance: 70.4
click at [368, 314] on td "Flagged a dependency" at bounding box center [477, 308] width 347 height 46
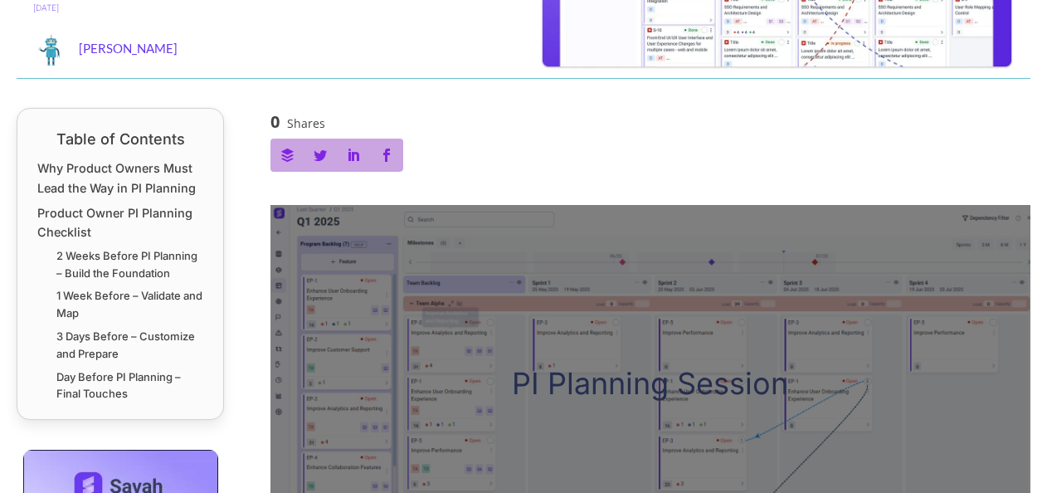
scroll to position [460, 0]
